Goal: Find specific page/section: Find specific page/section

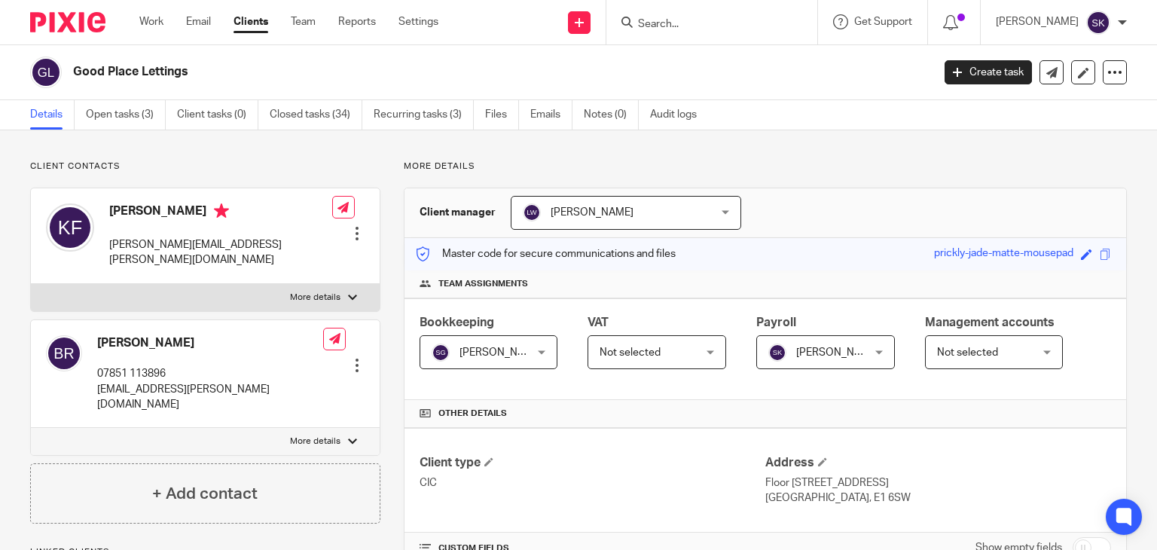
scroll to position [631, 0]
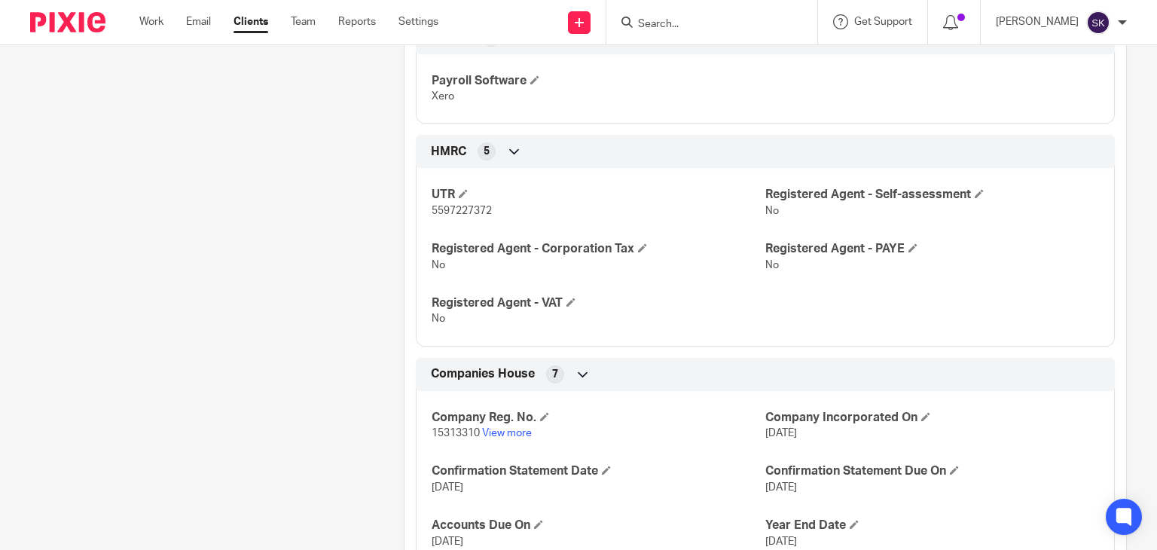
click at [694, 28] on input "Search" at bounding box center [704, 25] width 136 height 14
type input "i"
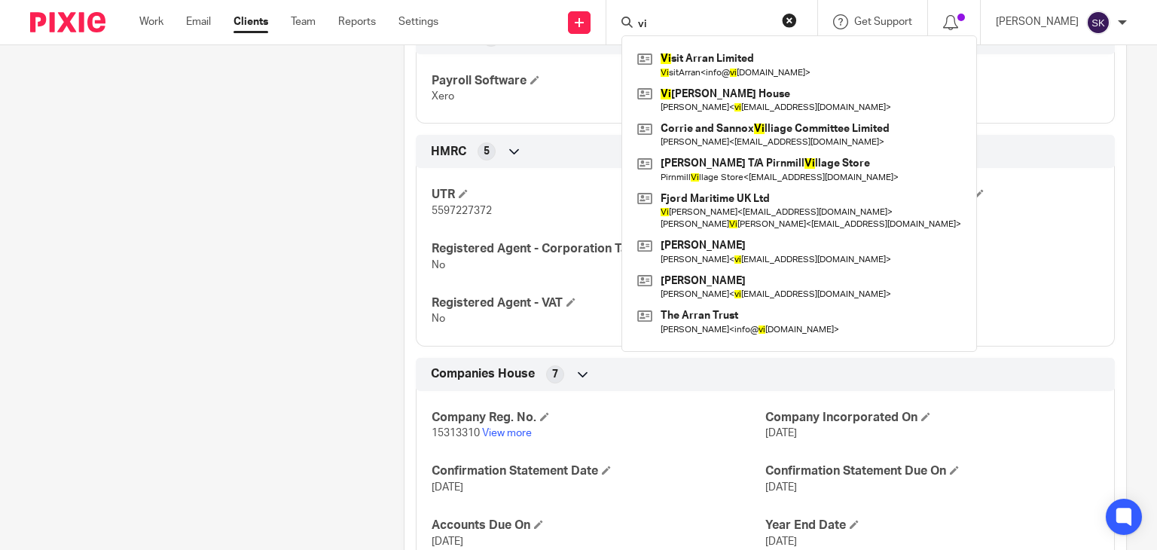
type input "v"
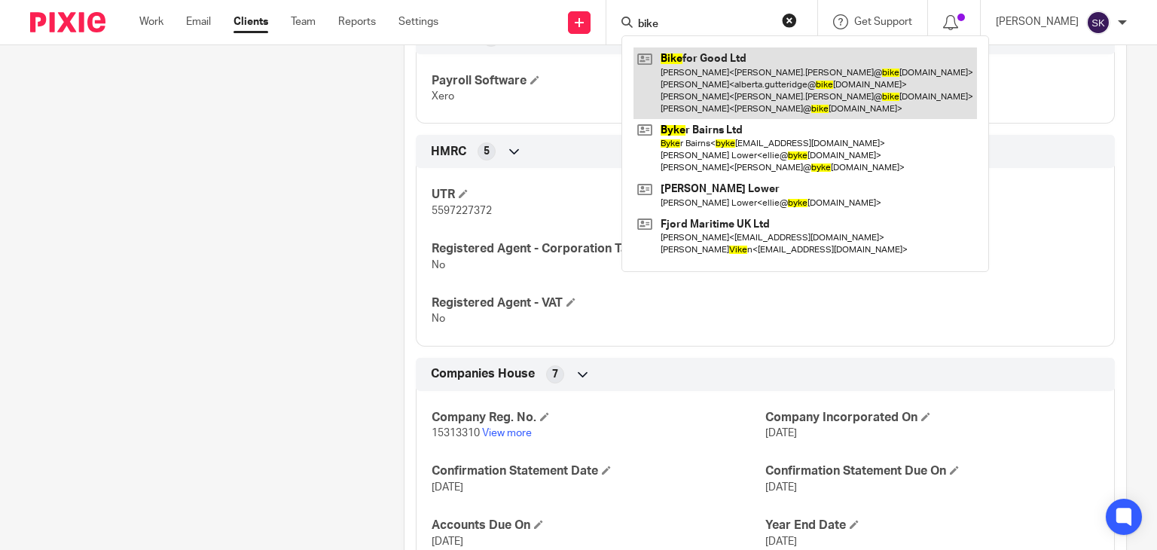
type input "bike"
click at [726, 78] on link at bounding box center [804, 83] width 343 height 72
